Goal: Task Accomplishment & Management: Use online tool/utility

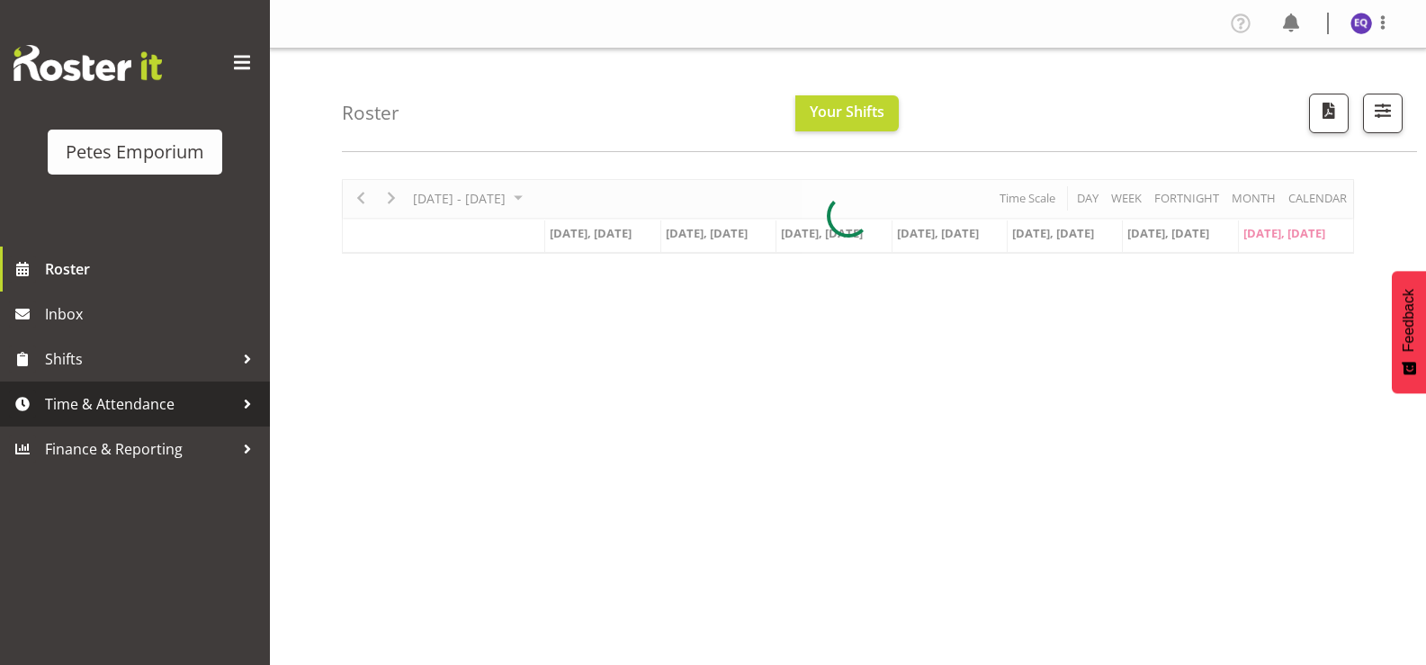
click at [98, 412] on span "Time & Attendance" at bounding box center [139, 404] width 189 height 27
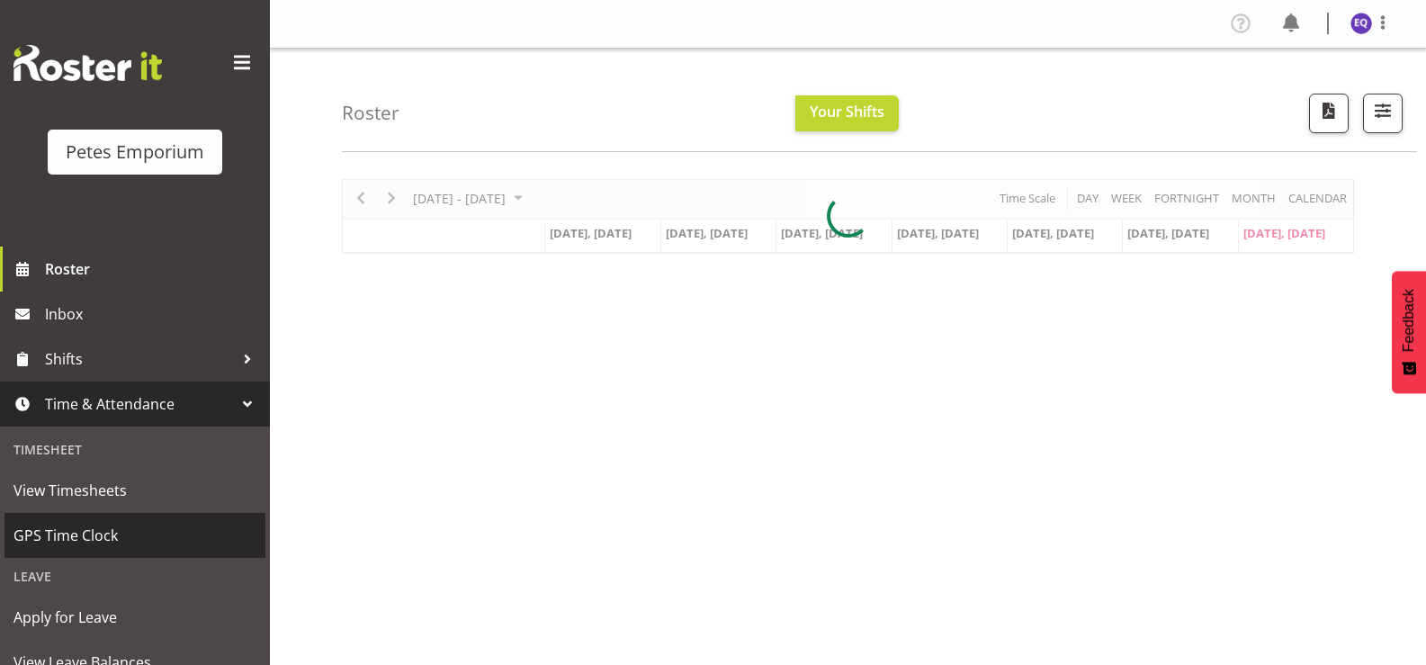
click at [108, 535] on span "GPS Time Clock" at bounding box center [134, 535] width 243 height 27
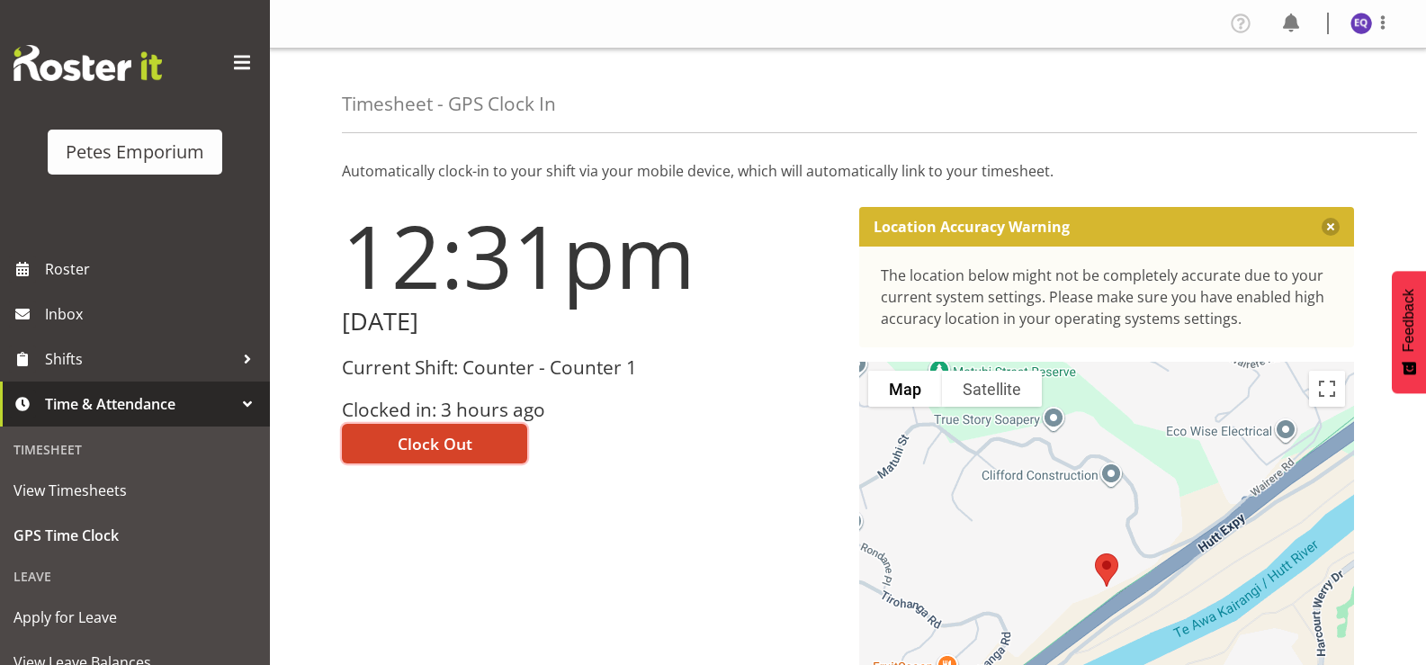
click at [459, 449] on span "Clock Out" at bounding box center [435, 443] width 75 height 23
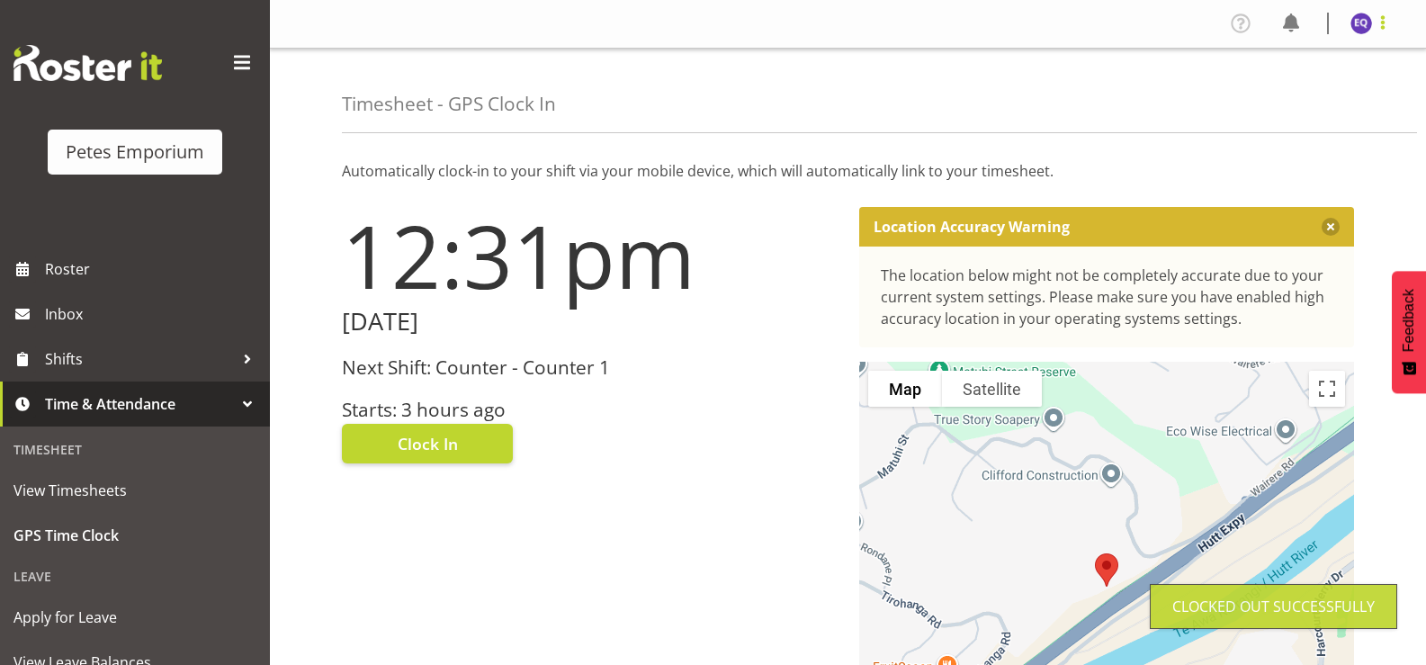
click at [1380, 28] on span at bounding box center [1383, 23] width 22 height 22
click at [1307, 97] on link "Log Out" at bounding box center [1307, 94] width 173 height 32
